Goal: Navigation & Orientation: Find specific page/section

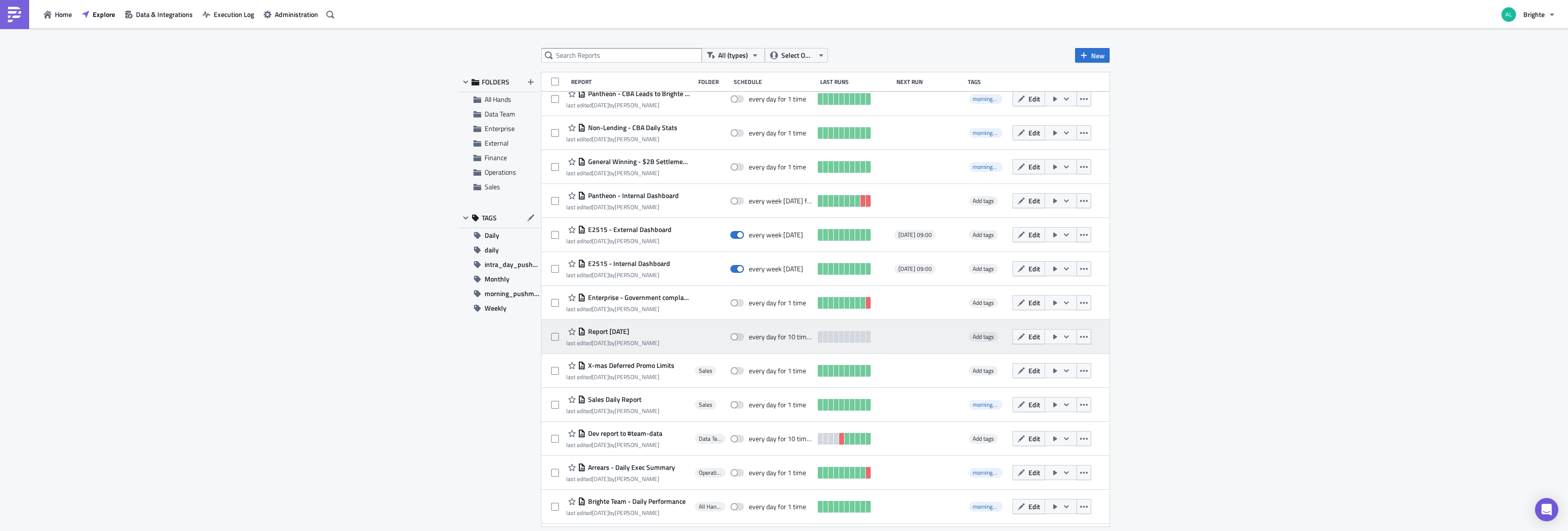
scroll to position [91, 0]
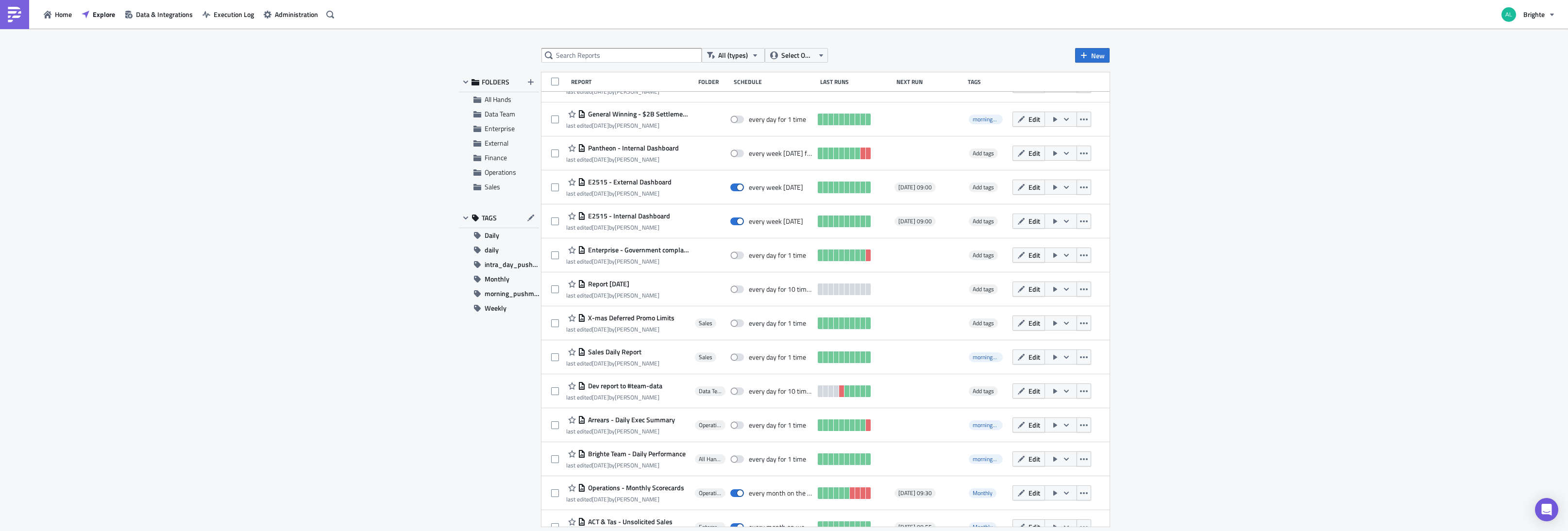
click at [1012, 424] on button "Edit" at bounding box center [1028, 425] width 32 height 15
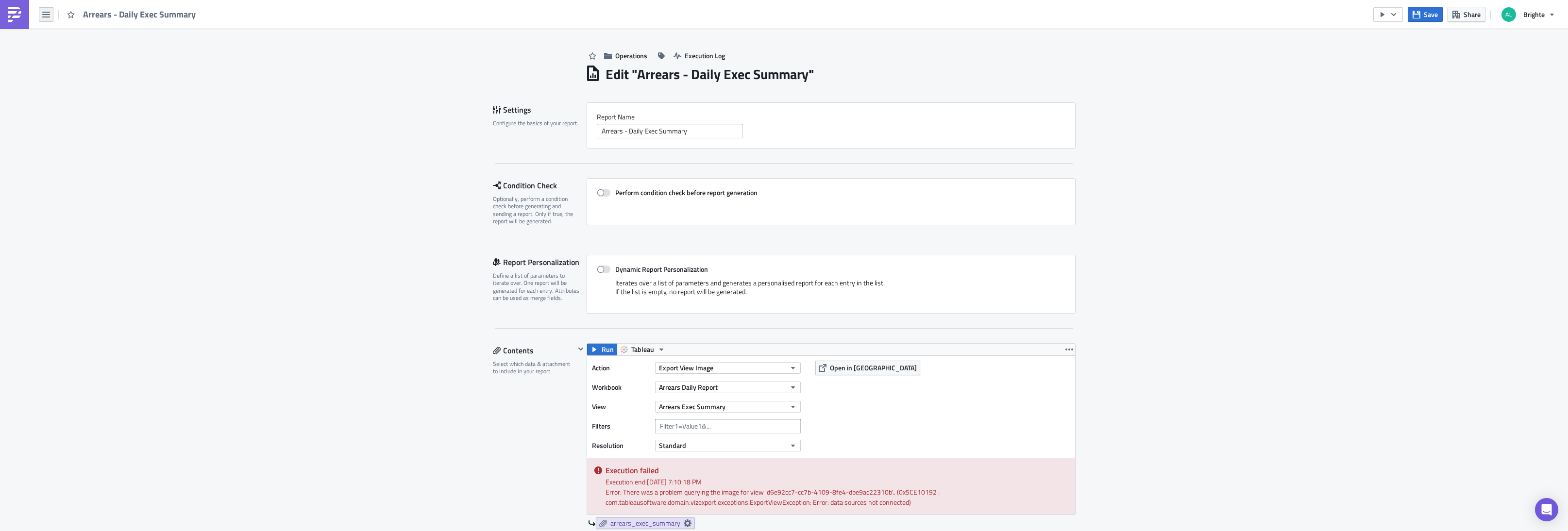
click at [53, 16] on button "button" at bounding box center [46, 14] width 14 height 14
click at [79, 66] on div "Explore" at bounding box center [88, 68] width 65 height 9
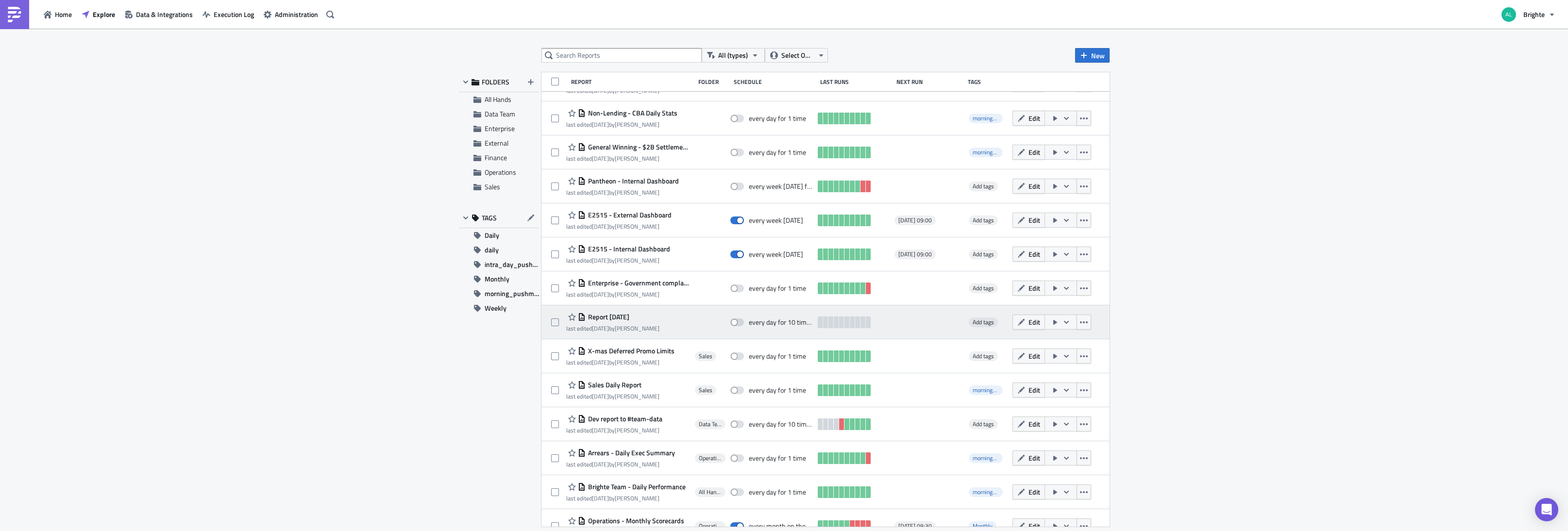
scroll to position [99, 0]
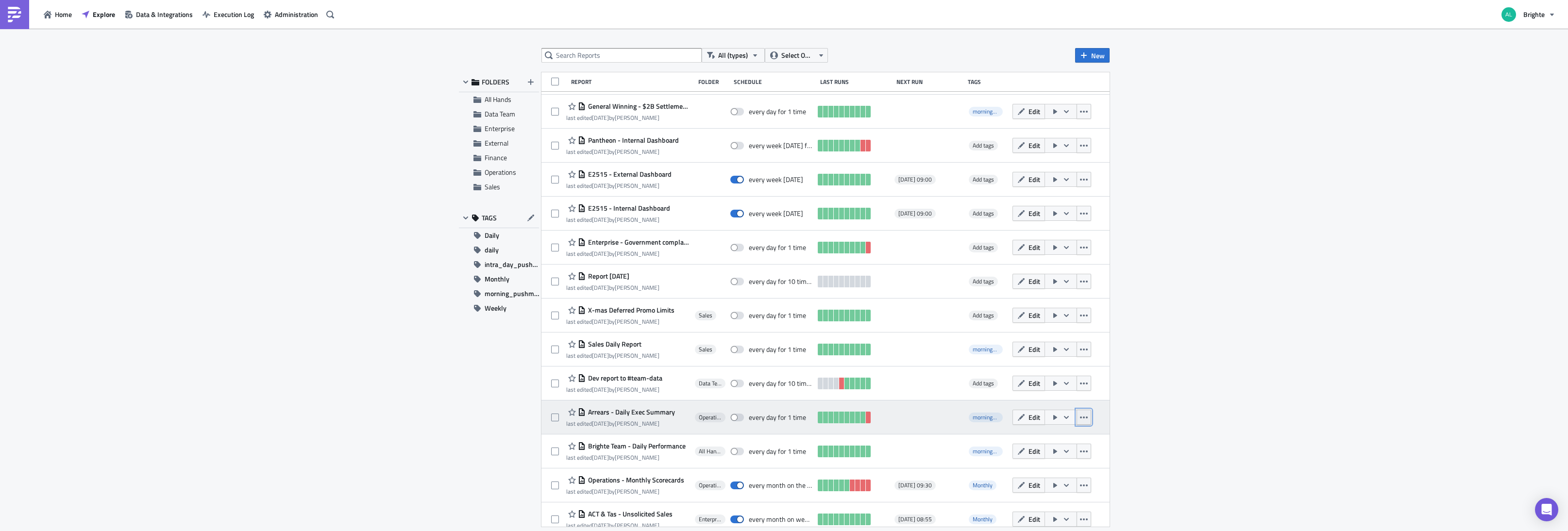
click at [1080, 419] on icon "button" at bounding box center [1083, 417] width 8 height 8
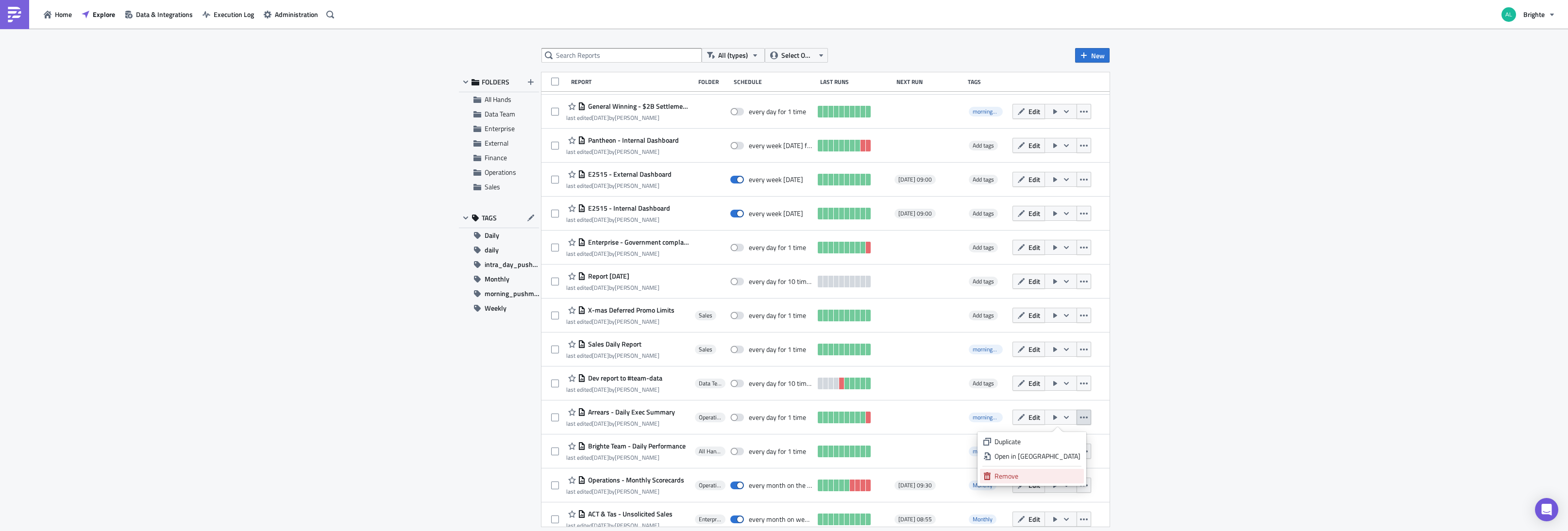
click at [1033, 481] on div "Remove" at bounding box center [1036, 476] width 86 height 9
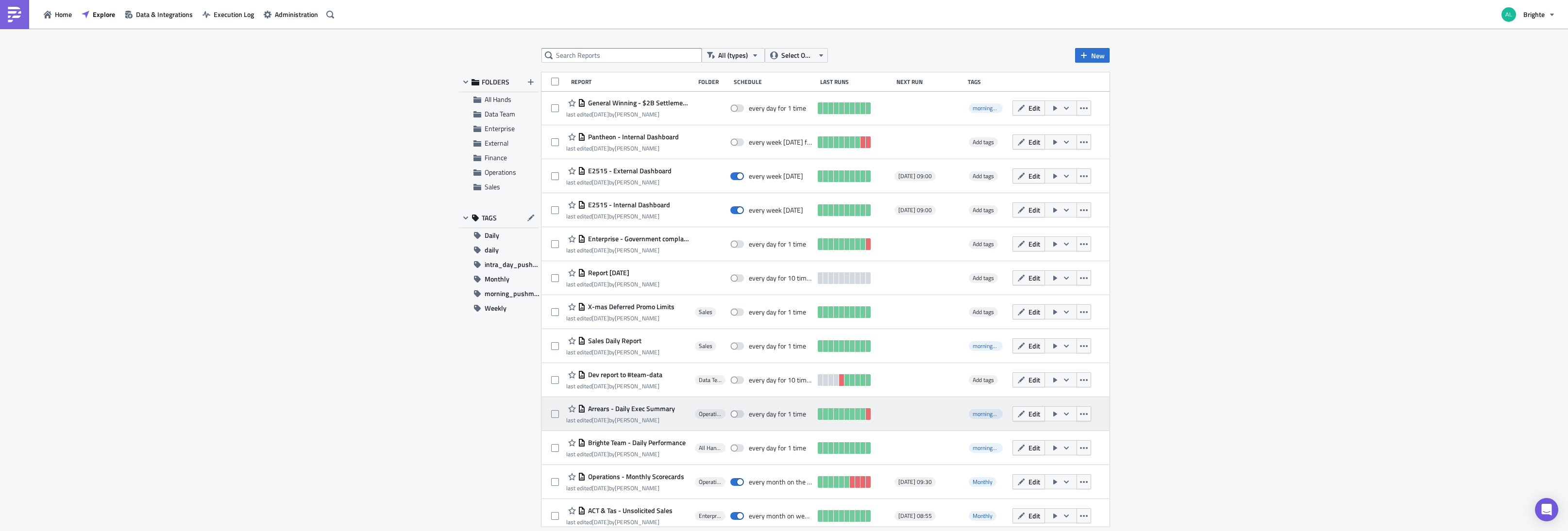
scroll to position [103, 0]
click at [1082, 415] on icon "button" at bounding box center [1083, 414] width 8 height 8
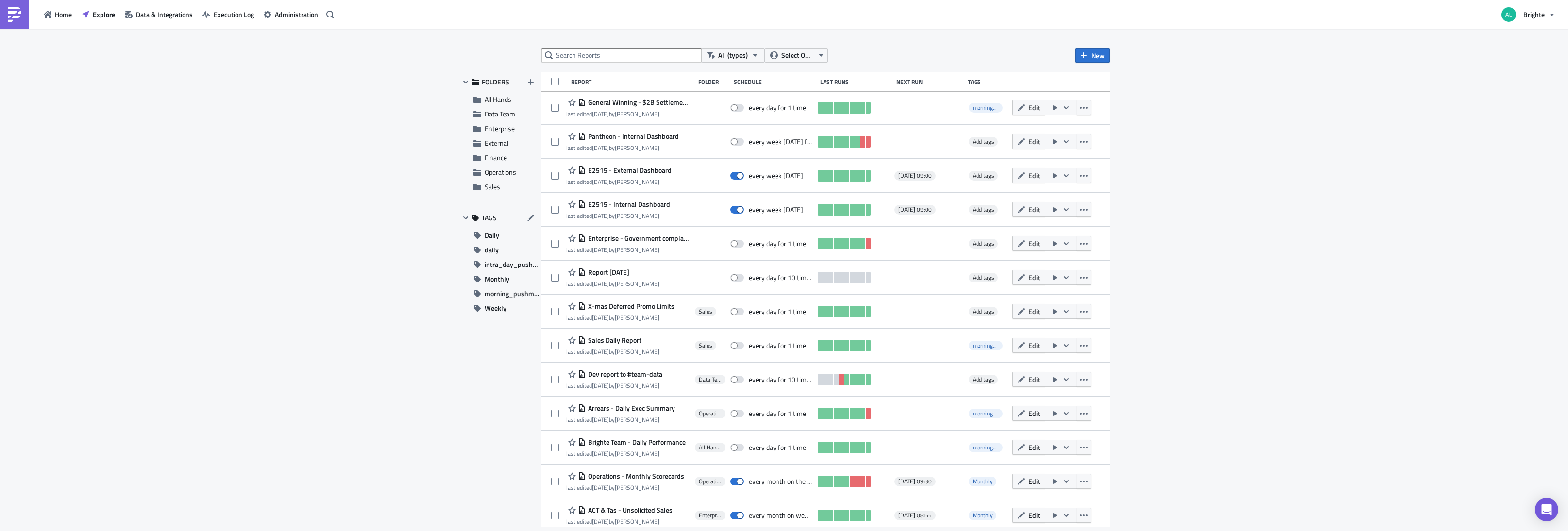
click at [1177, 399] on div "All (types) Select Owner New FOLDERS All Hands Data Team Enterprise External Fi…" at bounding box center [784, 281] width 1568 height 504
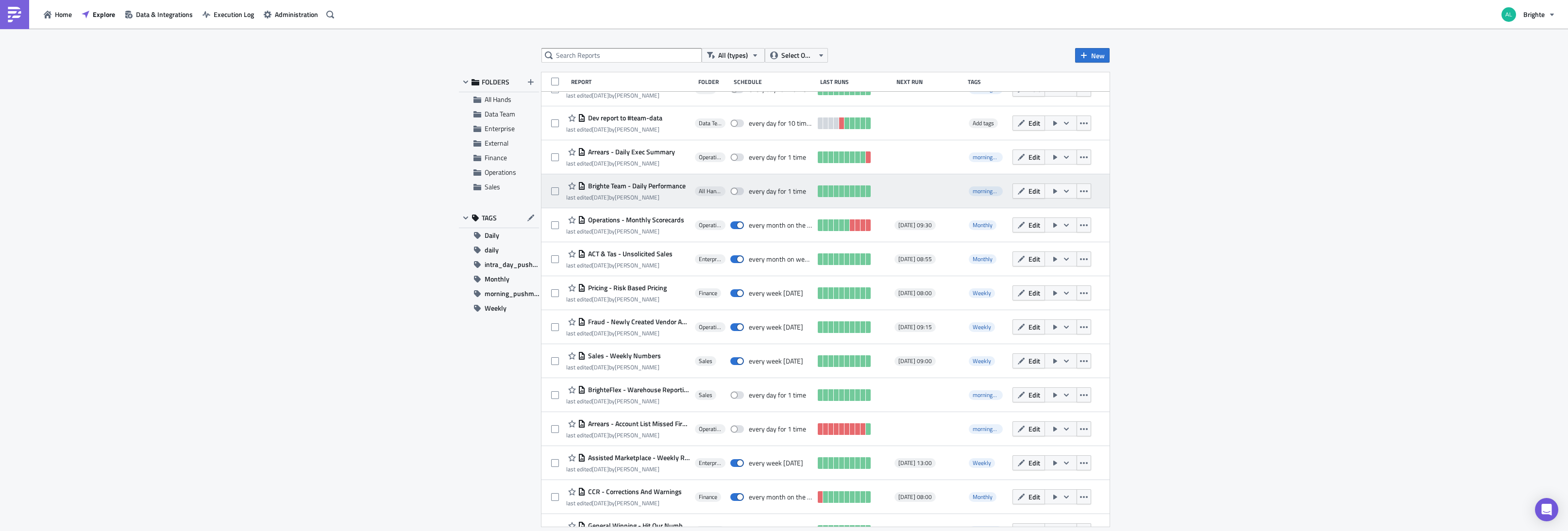
scroll to position [342, 0]
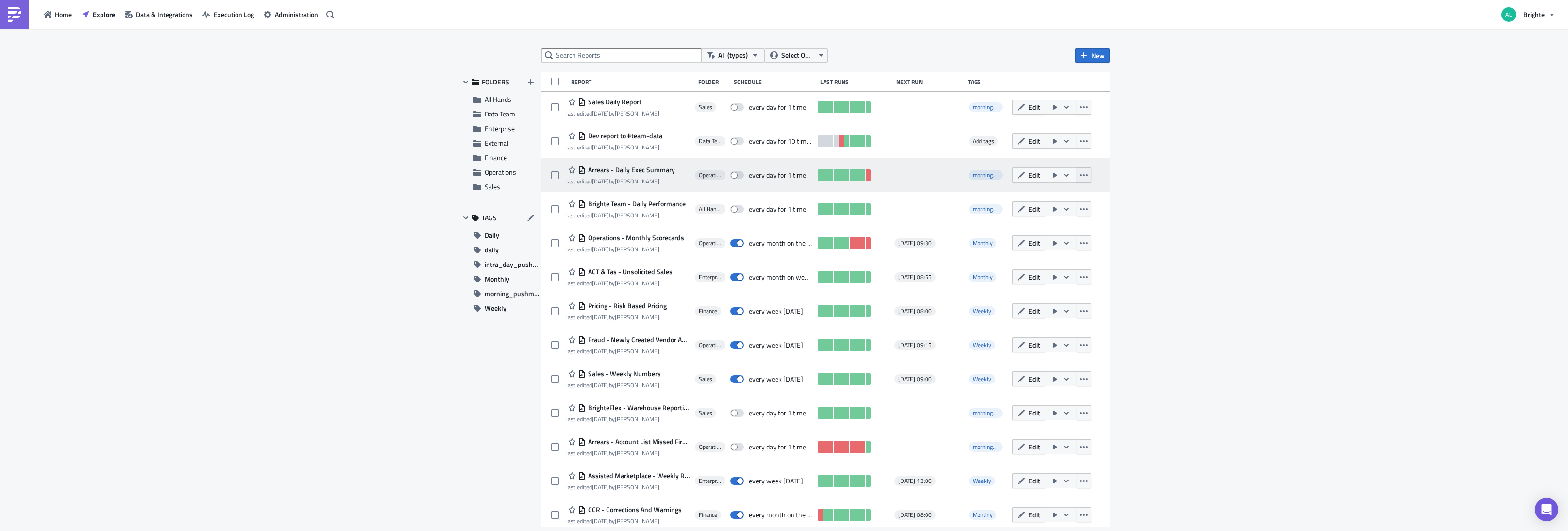
click at [1080, 178] on icon "button" at bounding box center [1083, 175] width 8 height 8
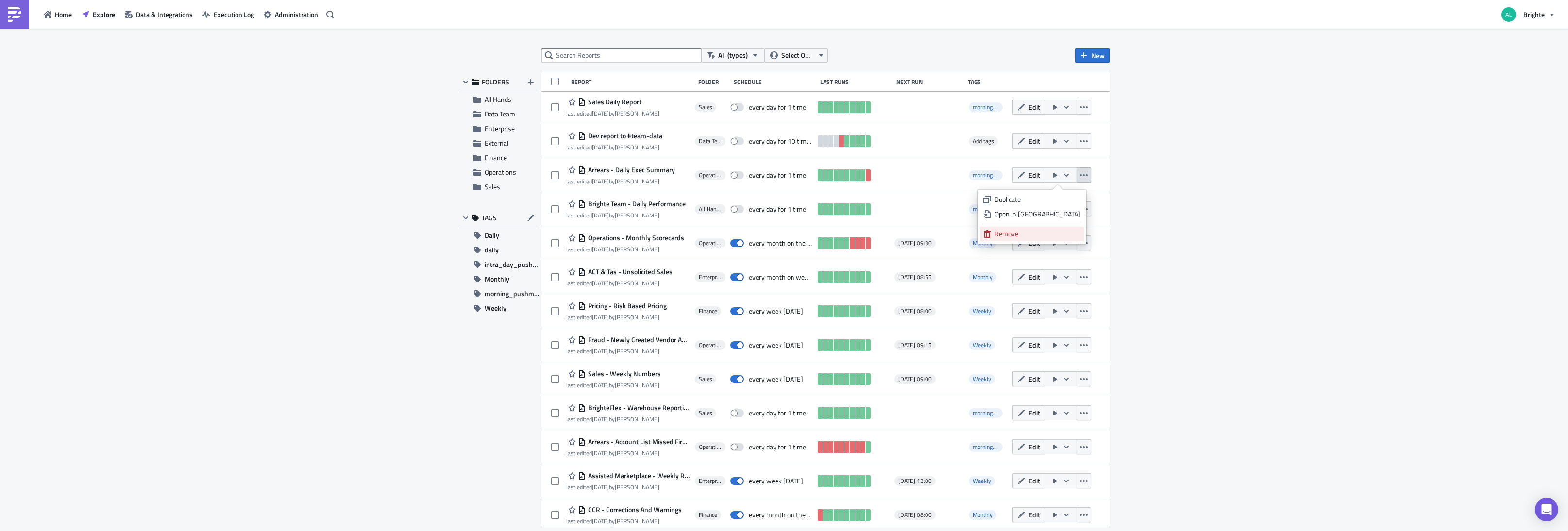
click at [1019, 231] on div "Remove" at bounding box center [1036, 234] width 86 height 9
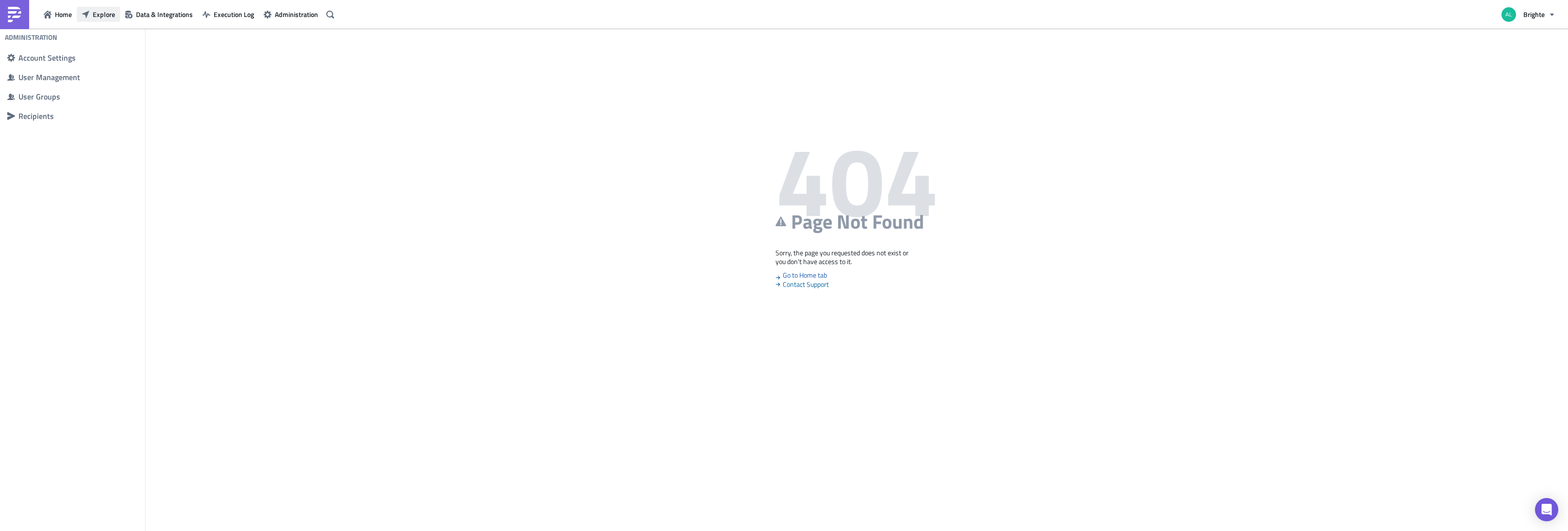
click at [101, 20] on button "Explore" at bounding box center [99, 14] width 43 height 15
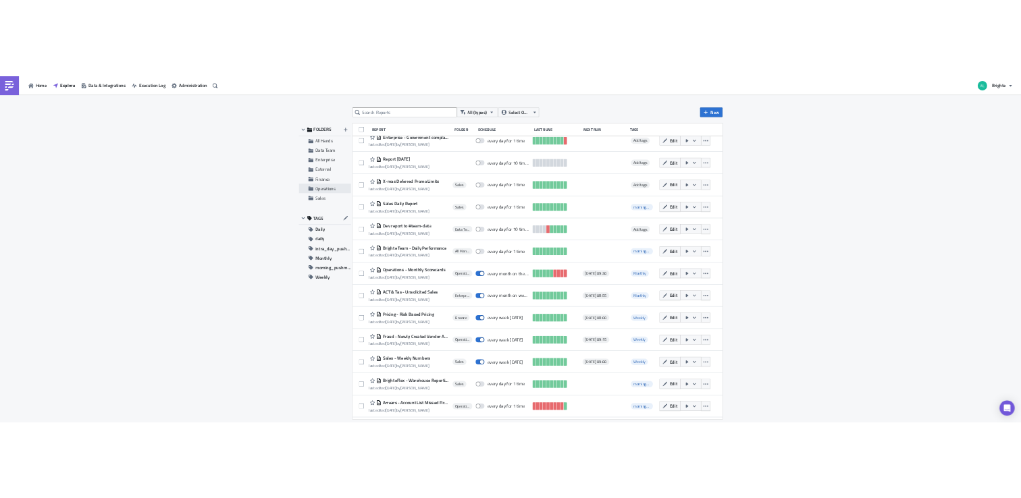
scroll to position [344, 0]
